Goal: Obtain resource: Download file/media

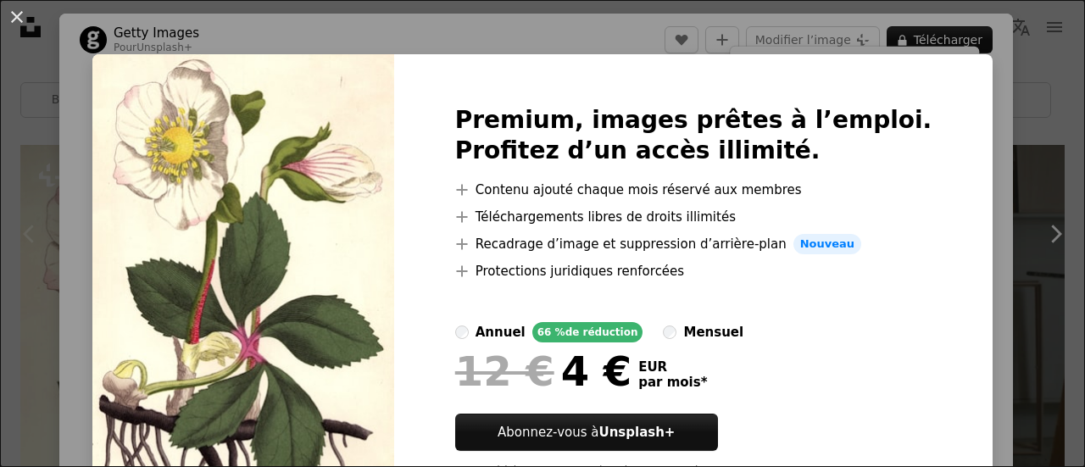
scroll to position [47, 0]
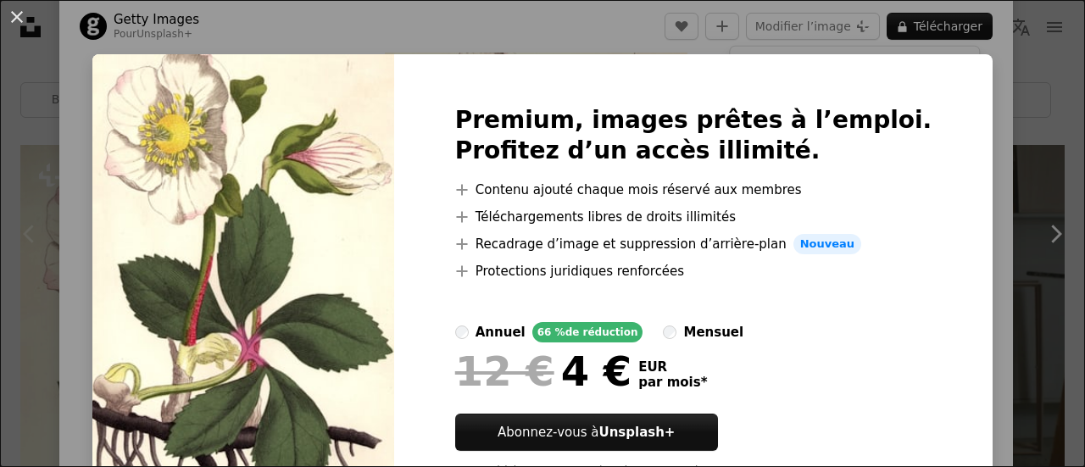
click at [1023, 51] on div "An X shape Premium, images prêtes à l’emploi. Profitez d’un accès illimité. A p…" at bounding box center [542, 233] width 1085 height 467
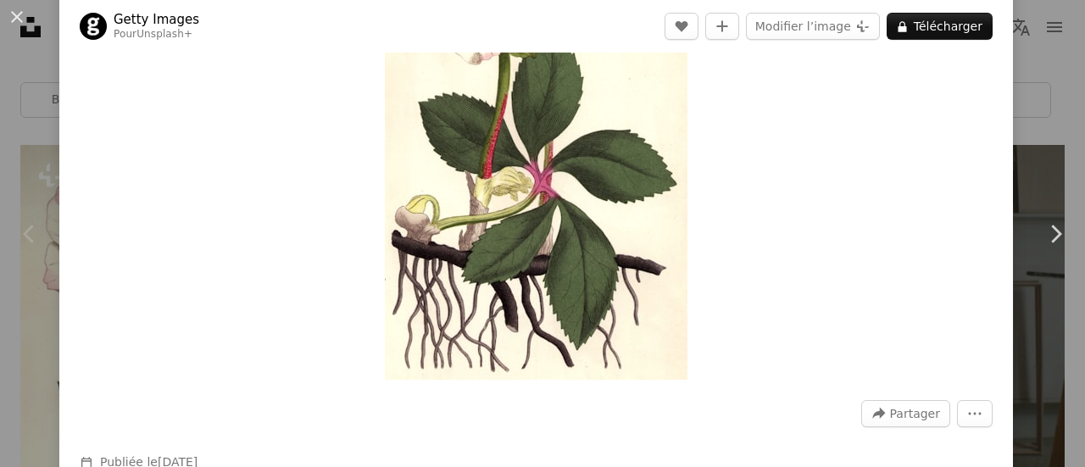
scroll to position [197, 0]
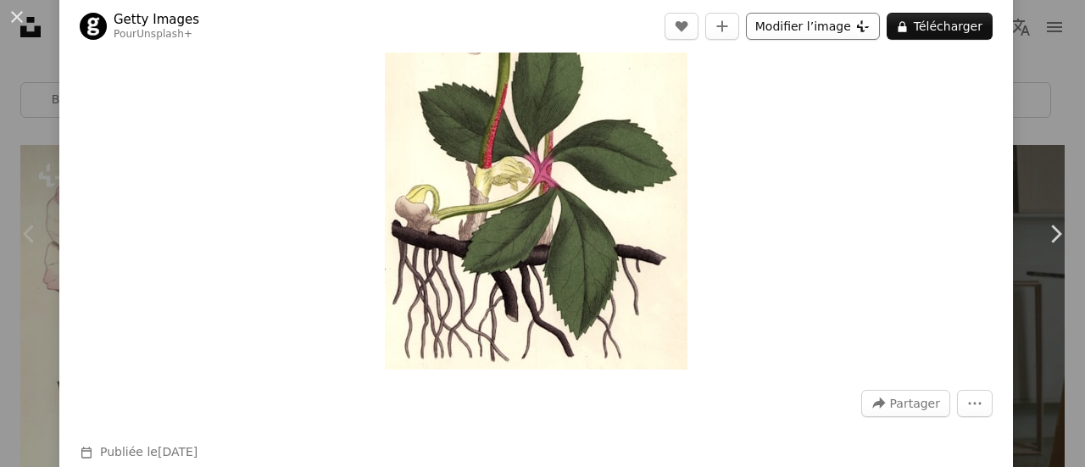
click at [821, 27] on button "Modifier l’image Plus sign for Unsplash+" at bounding box center [813, 26] width 134 height 27
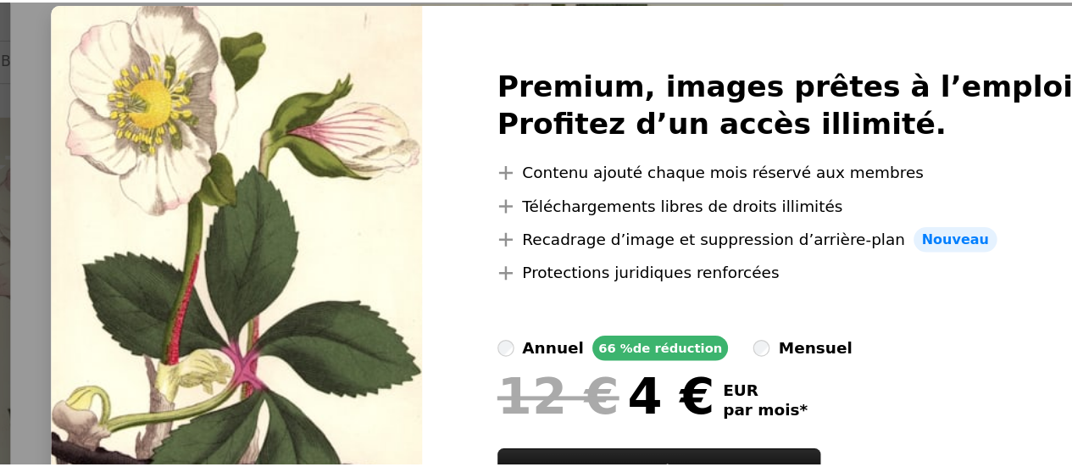
scroll to position [322, 0]
